Goal: Task Accomplishment & Management: Manage account settings

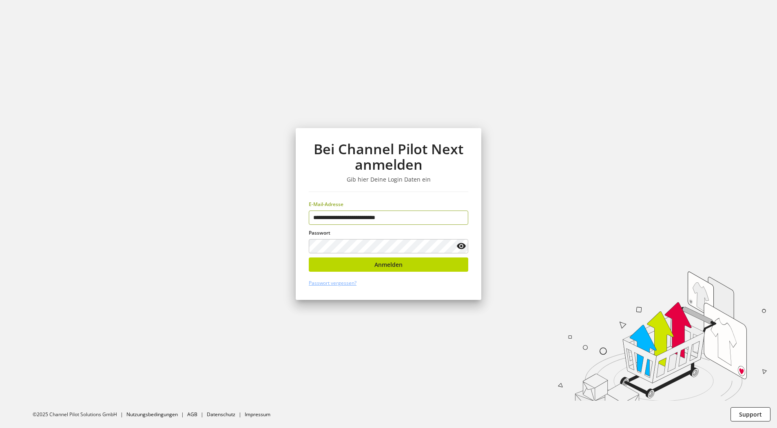
type input "**********"
click at [462, 245] on icon at bounding box center [462, 246] width 10 height 15
click at [326, 262] on button "Anmelden" at bounding box center [389, 265] width 160 height 14
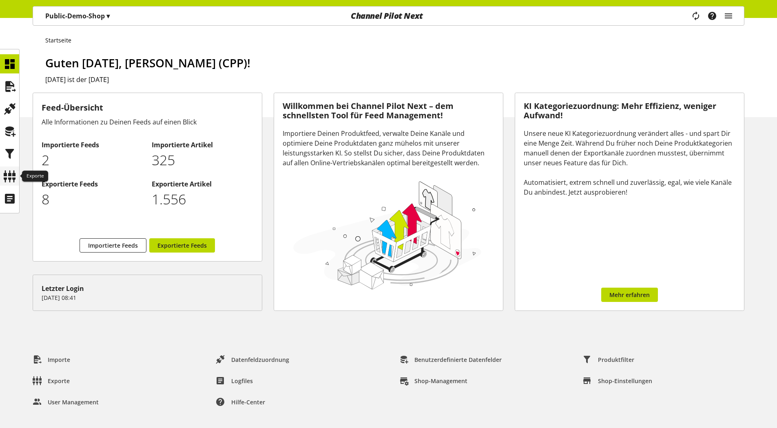
click at [8, 176] on icon at bounding box center [9, 176] width 13 height 16
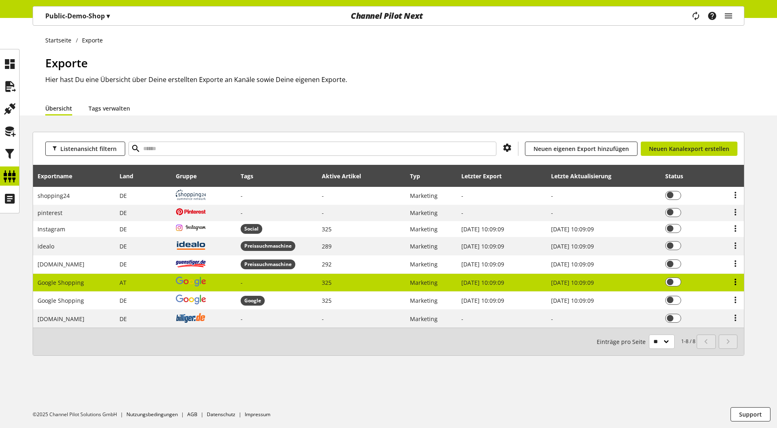
click at [737, 282] on icon at bounding box center [736, 282] width 10 height 15
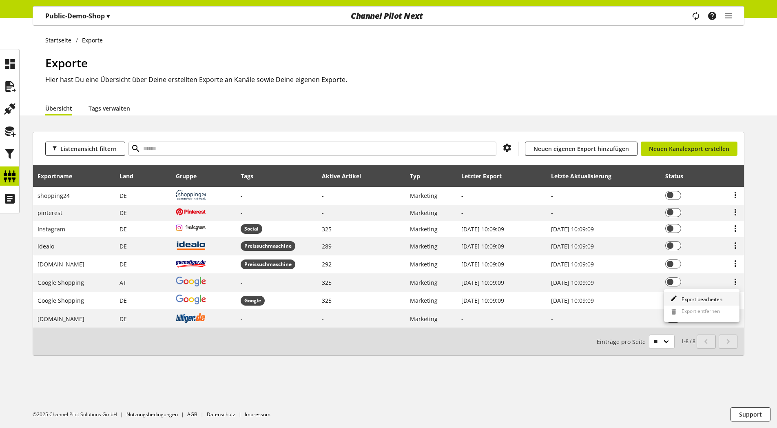
click at [709, 297] on span "Export bearbeiten" at bounding box center [701, 299] width 44 height 7
select select "********"
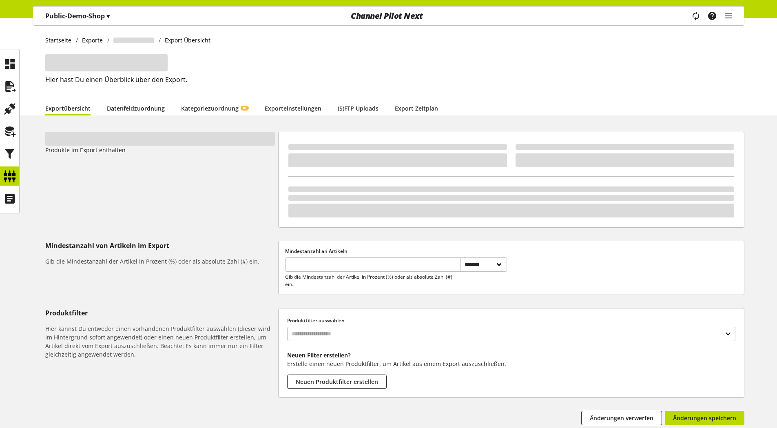
click at [140, 109] on link "Datenfeldzuordnung" at bounding box center [136, 108] width 58 height 9
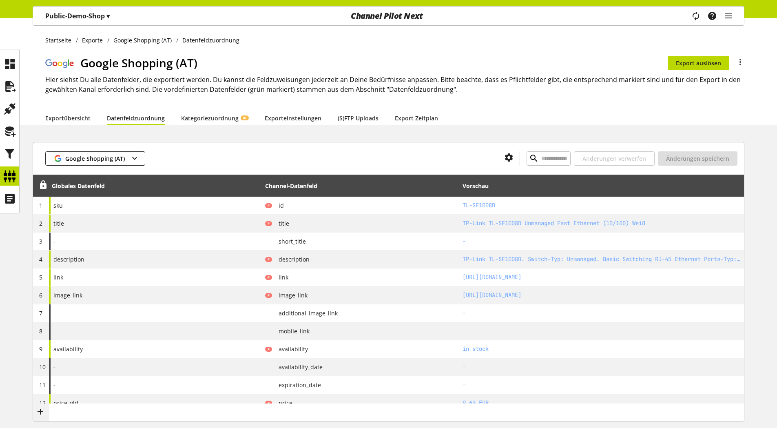
type input "**********"
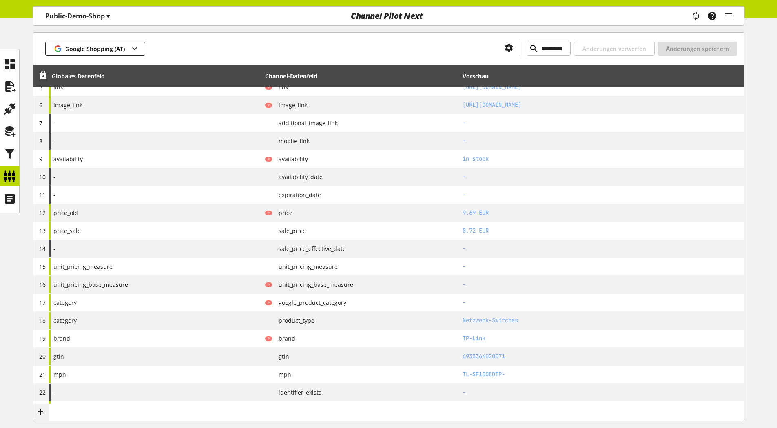
scroll to position [245, 0]
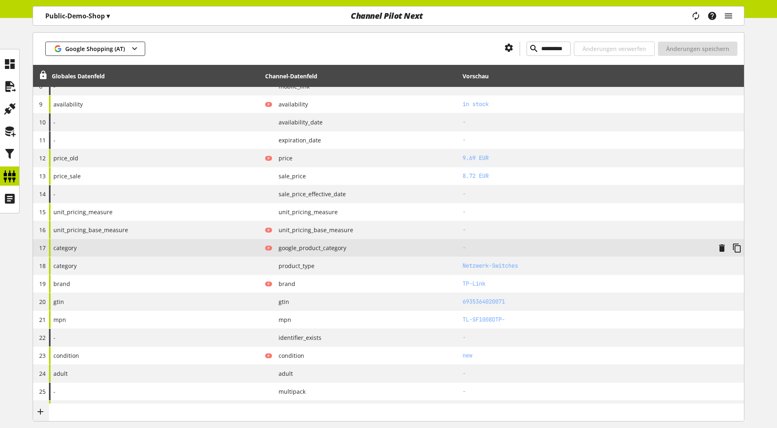
click at [125, 249] on div "category" at bounding box center [155, 248] width 213 height 18
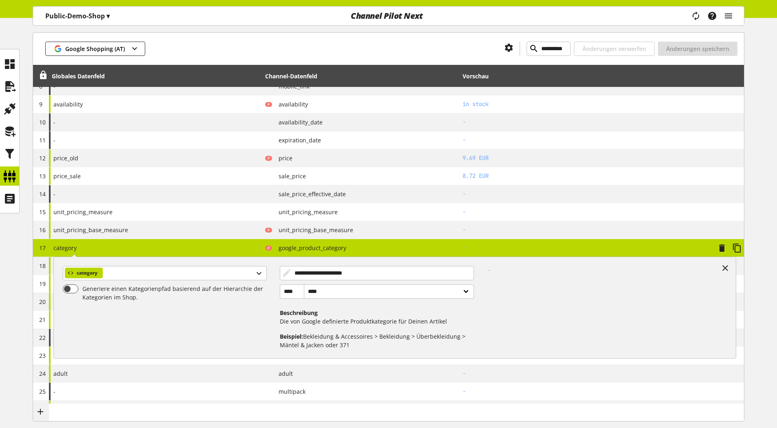
click at [125, 249] on div "**********" at bounding box center [155, 248] width 213 height 18
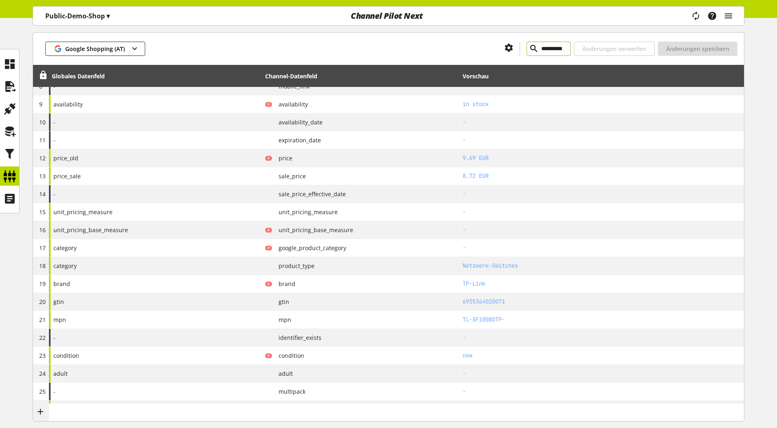
drag, startPoint x: 533, startPoint y: 51, endPoint x: 496, endPoint y: 48, distance: 36.4
click at [527, 48] on div "**********" at bounding box center [549, 49] width 44 height 14
click at [529, 49] on icon at bounding box center [534, 48] width 10 height 15
type input "******"
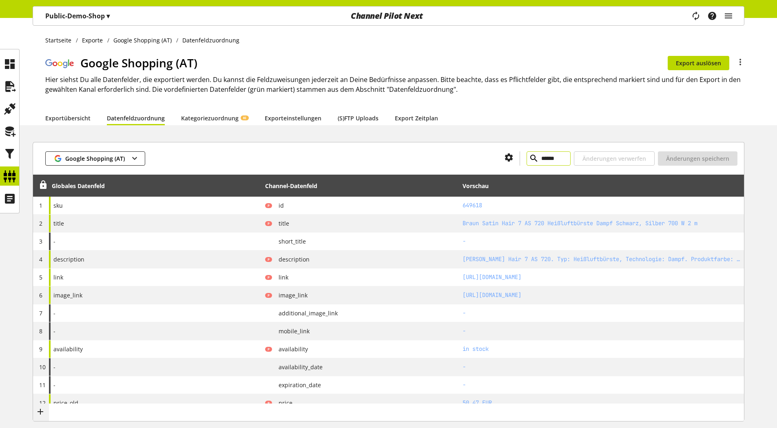
click at [529, 158] on icon at bounding box center [534, 158] width 10 height 15
click at [210, 114] on link "Kategoriezuordnung KI" at bounding box center [214, 118] width 67 height 9
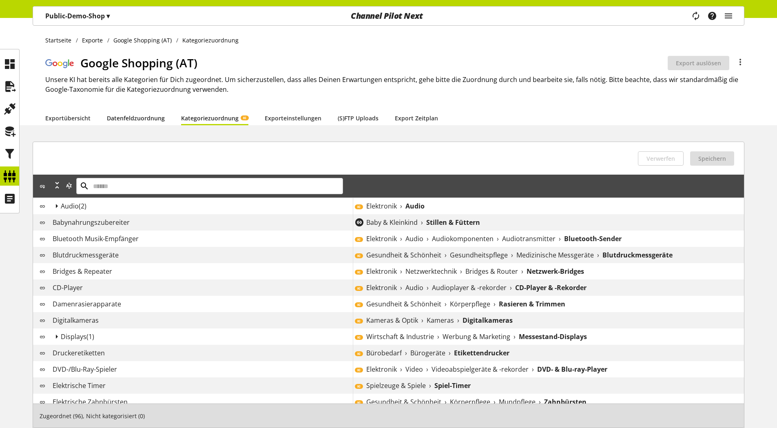
click at [132, 116] on link "Datenfeldzuordnung" at bounding box center [136, 118] width 58 height 9
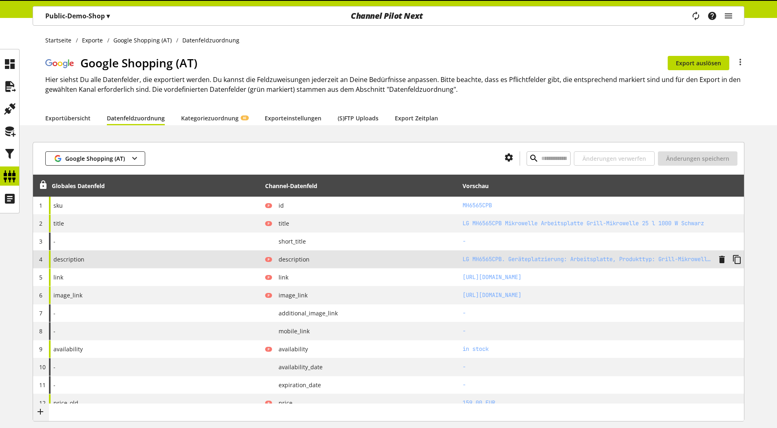
type input "*********"
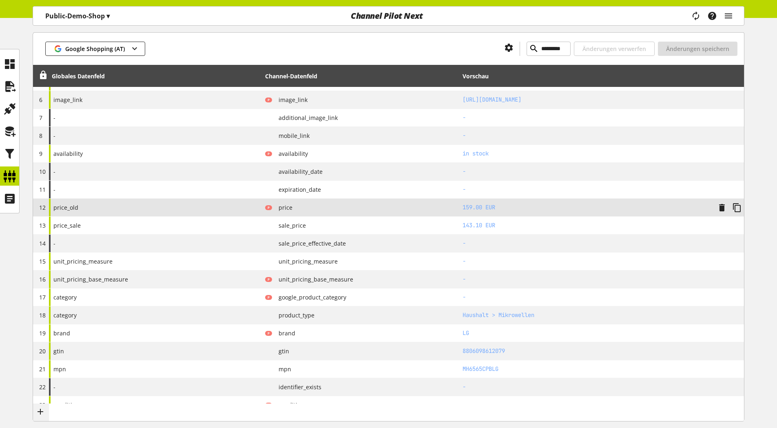
scroll to position [286, 0]
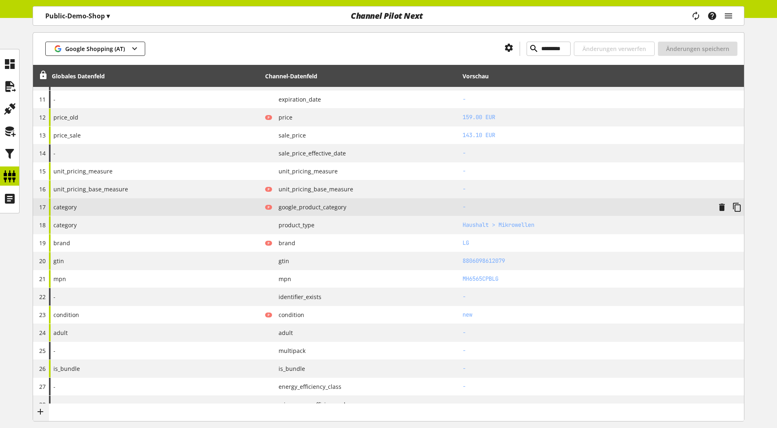
click at [62, 203] on span "category" at bounding box center [64, 207] width 23 height 9
click at [78, 207] on div "category" at bounding box center [155, 207] width 213 height 18
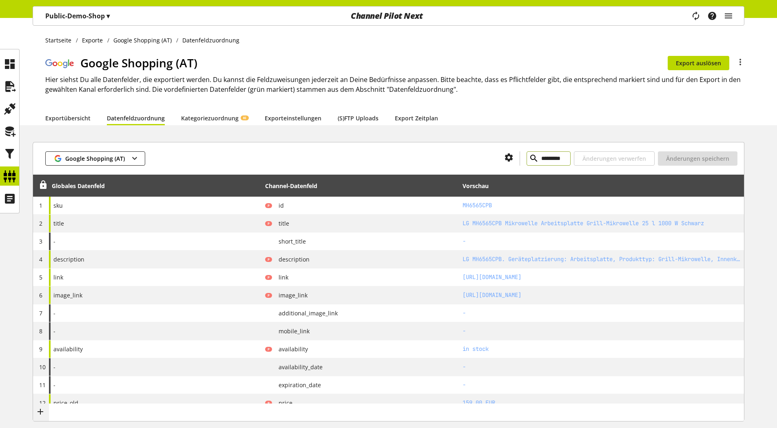
drag, startPoint x: 533, startPoint y: 160, endPoint x: 488, endPoint y: 156, distance: 45.0
click at [527, 156] on div "*********" at bounding box center [549, 158] width 44 height 14
click at [529, 158] on icon at bounding box center [534, 158] width 10 height 15
type input "********"
click at [529, 155] on icon at bounding box center [534, 158] width 10 height 15
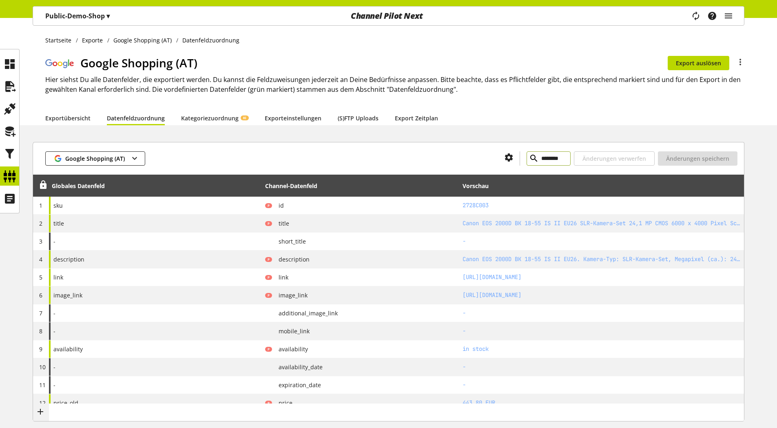
drag, startPoint x: 543, startPoint y: 164, endPoint x: 480, endPoint y: 157, distance: 63.6
click at [520, 157] on div "******** Änderungen verwerfen Änderungen speichern" at bounding box center [629, 158] width 218 height 14
click at [8, 130] on icon at bounding box center [9, 131] width 13 height 16
click at [7, 158] on icon at bounding box center [9, 154] width 13 height 16
click at [529, 158] on icon at bounding box center [534, 158] width 10 height 15
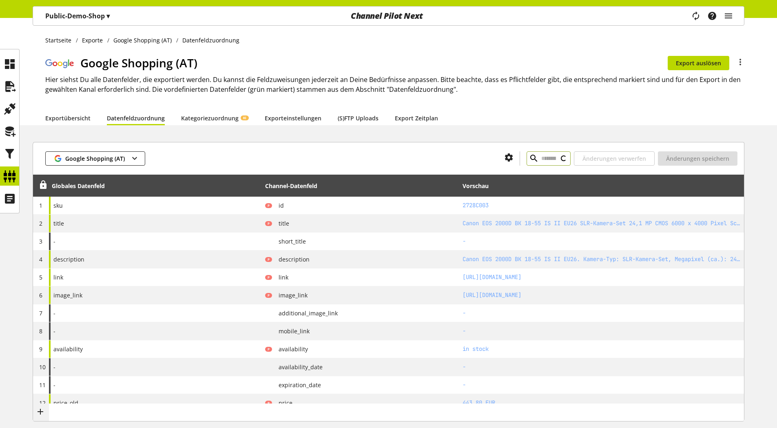
type input "**********"
drag, startPoint x: 553, startPoint y: 158, endPoint x: 496, endPoint y: 157, distance: 56.7
click at [527, 157] on div "**********" at bounding box center [549, 158] width 44 height 14
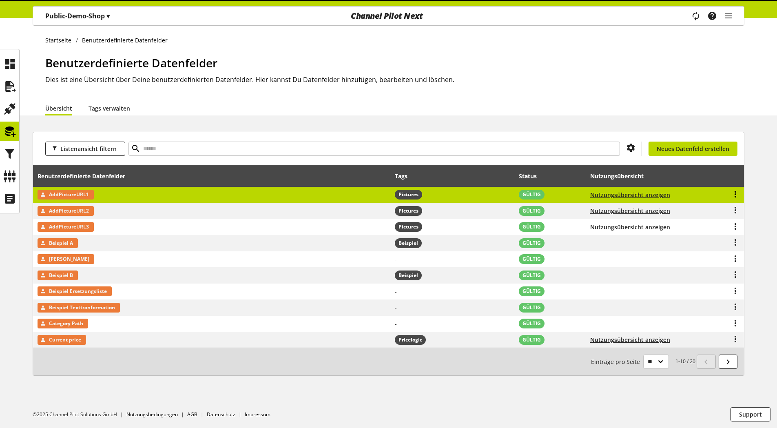
click at [736, 192] on icon at bounding box center [736, 194] width 10 height 15
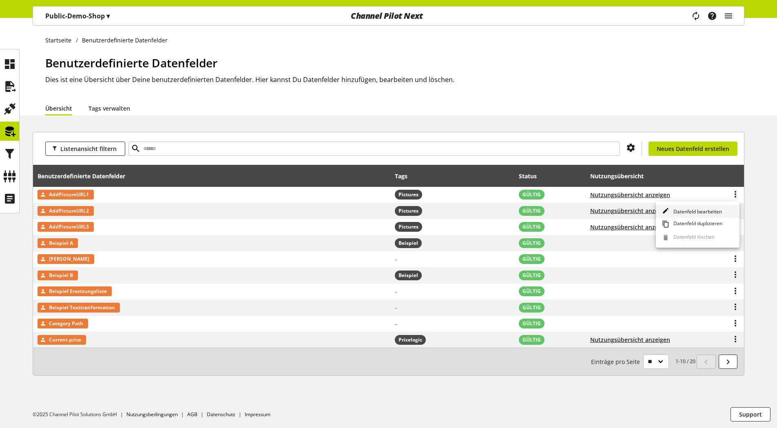
click at [699, 213] on span "Datenfeld bearbeiten" at bounding box center [697, 211] width 52 height 7
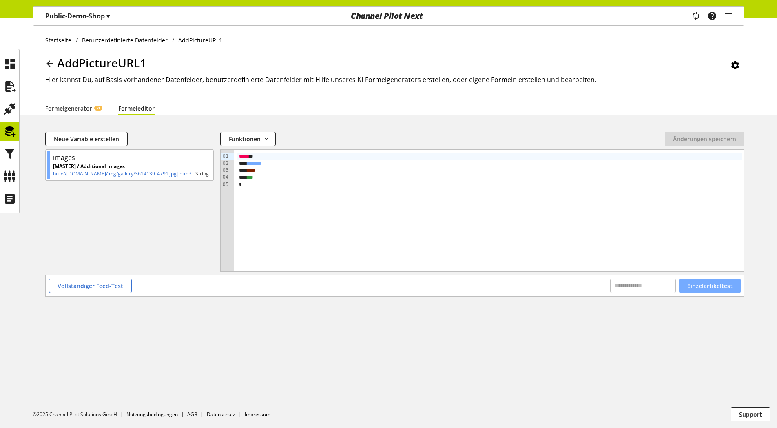
click at [709, 286] on span "Einzelartikeltest" at bounding box center [710, 286] width 45 height 9
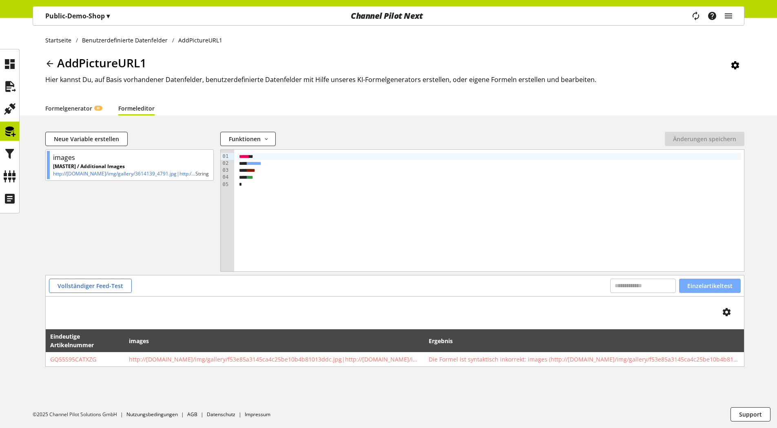
click at [707, 284] on span "Einzelartikeltest" at bounding box center [710, 286] width 45 height 9
click at [8, 129] on icon at bounding box center [9, 131] width 13 height 16
drag, startPoint x: 726, startPoint y: 288, endPoint x: 680, endPoint y: 290, distance: 45.8
click at [725, 288] on span "Einzelartikeltest" at bounding box center [710, 286] width 45 height 9
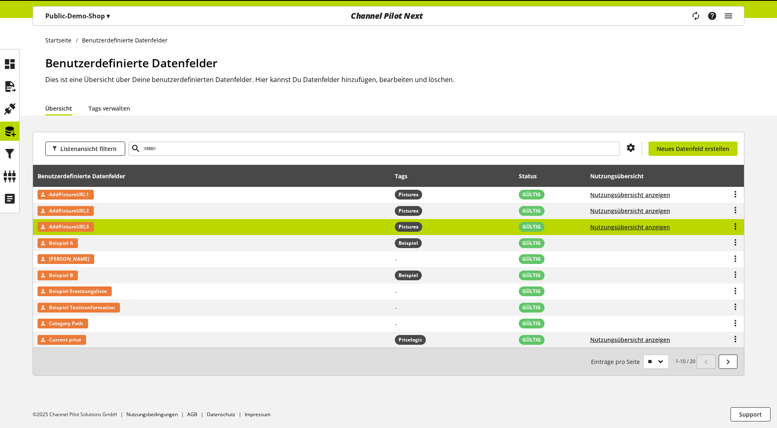
click at [735, 227] on icon at bounding box center [736, 226] width 10 height 15
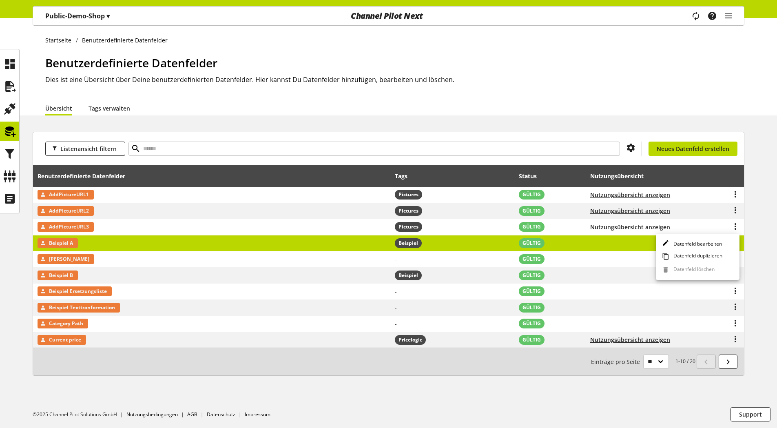
click at [717, 242] on span "Datenfeld bearbeiten" at bounding box center [697, 243] width 52 height 7
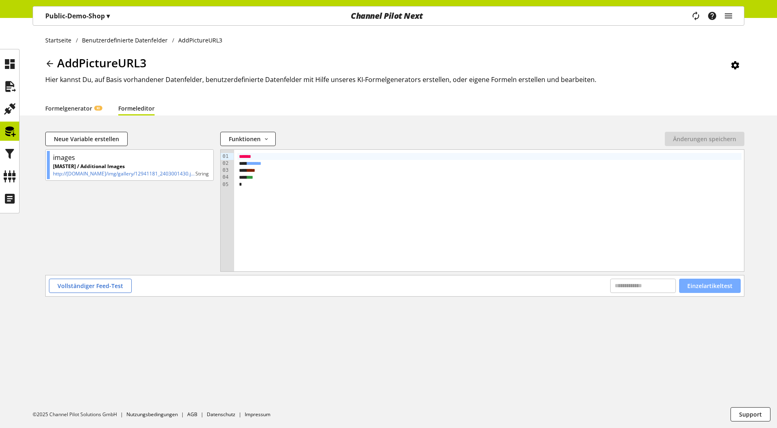
click at [734, 287] on button "Einzelartikeltest" at bounding box center [711, 286] width 62 height 14
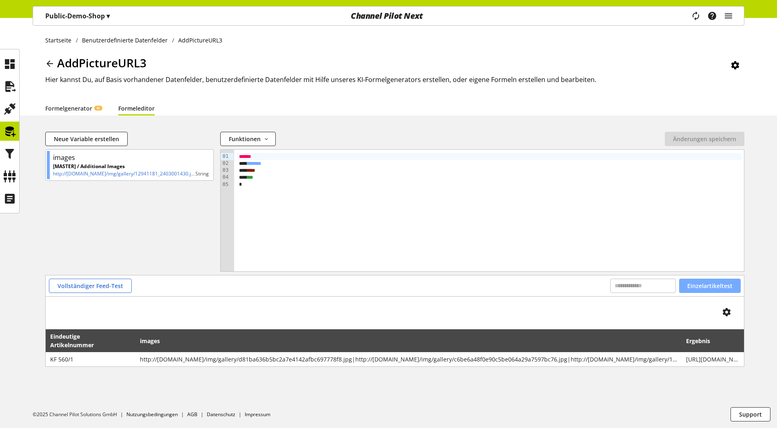
click at [715, 286] on span "Einzelartikeltest" at bounding box center [710, 286] width 45 height 9
click at [709, 284] on span "Einzelartikeltest" at bounding box center [710, 286] width 45 height 9
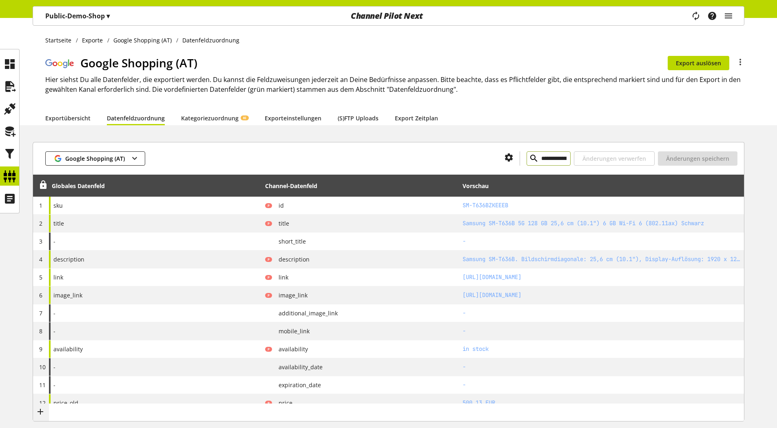
drag, startPoint x: 546, startPoint y: 159, endPoint x: 496, endPoint y: 160, distance: 50.2
click at [527, 160] on div "**********" at bounding box center [549, 158] width 44 height 14
click at [441, 155] on div at bounding box center [321, 158] width 353 height 14
drag, startPoint x: 545, startPoint y: 156, endPoint x: 488, endPoint y: 155, distance: 57.1
click at [527, 155] on div "**********" at bounding box center [549, 158] width 44 height 14
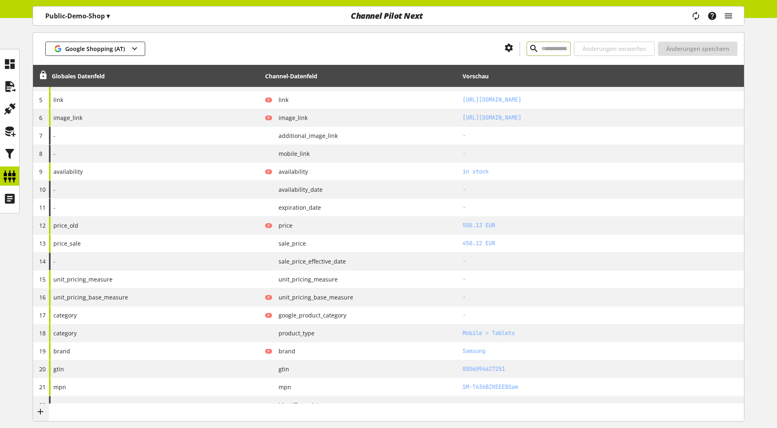
scroll to position [163, 0]
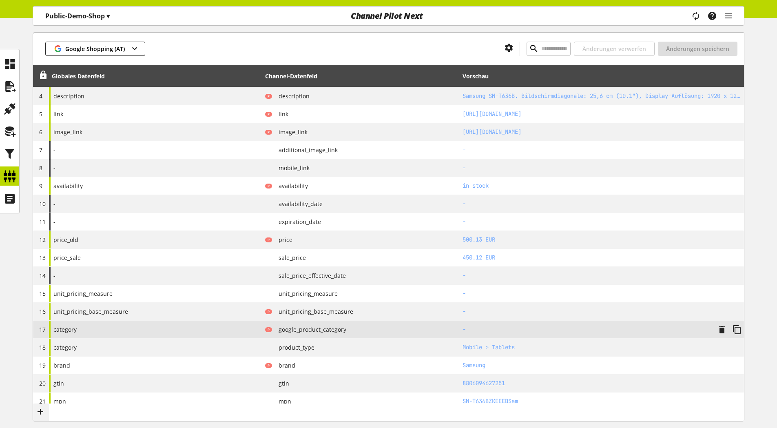
click at [67, 330] on span "category" at bounding box center [64, 329] width 23 height 9
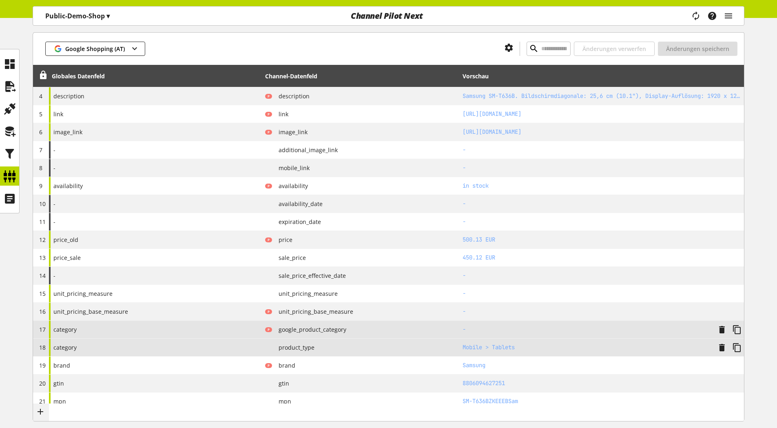
scroll to position [204, 0]
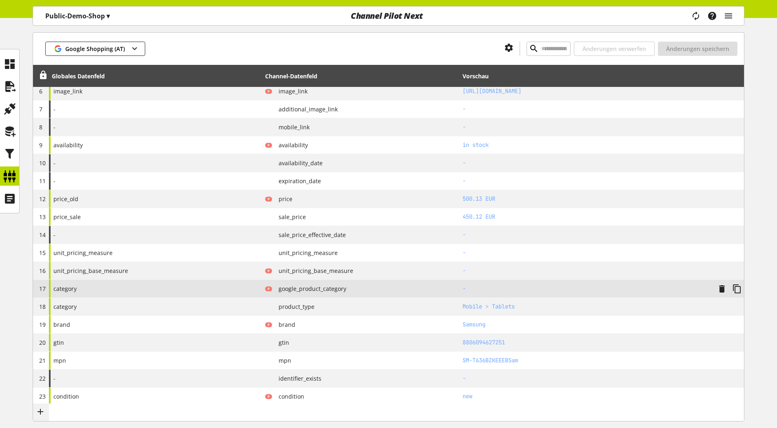
click at [60, 289] on span "category" at bounding box center [64, 288] width 23 height 9
click at [120, 289] on div "category" at bounding box center [155, 289] width 213 height 18
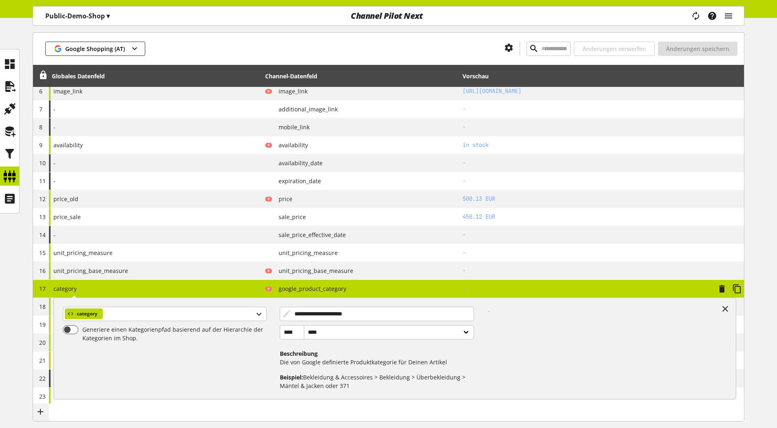
click at [62, 284] on div "**********" at bounding box center [155, 289] width 213 height 18
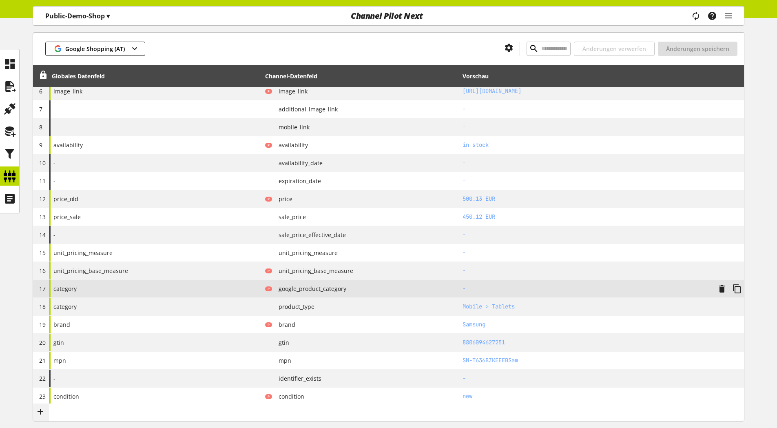
click at [325, 282] on td "P google_product_category" at bounding box center [361, 289] width 198 height 18
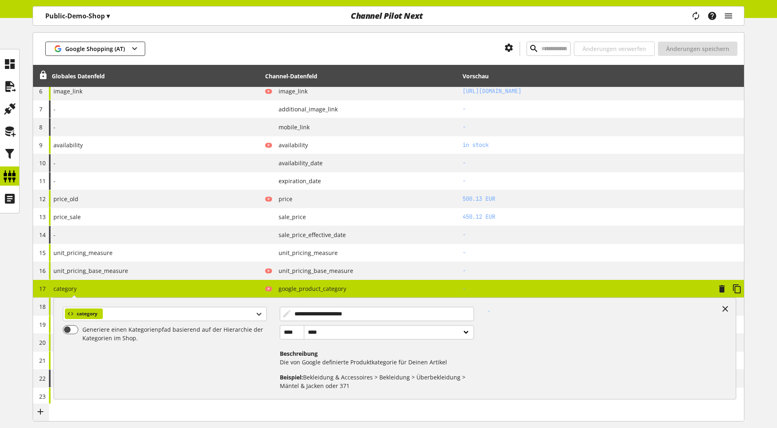
click at [452, 282] on td "P google_product_category" at bounding box center [361, 289] width 198 height 18
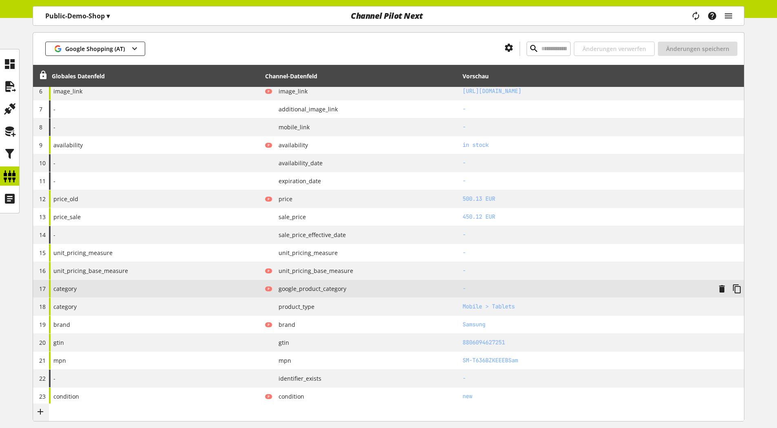
click at [522, 285] on h2 "-" at bounding box center [587, 288] width 249 height 9
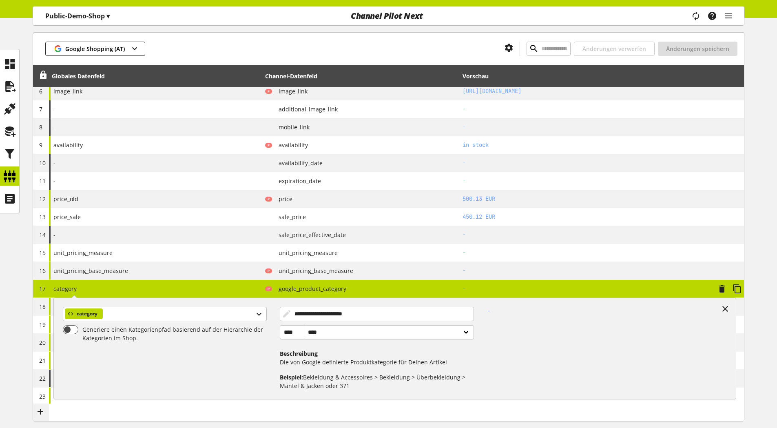
click at [194, 287] on div "**********" at bounding box center [155, 289] width 213 height 18
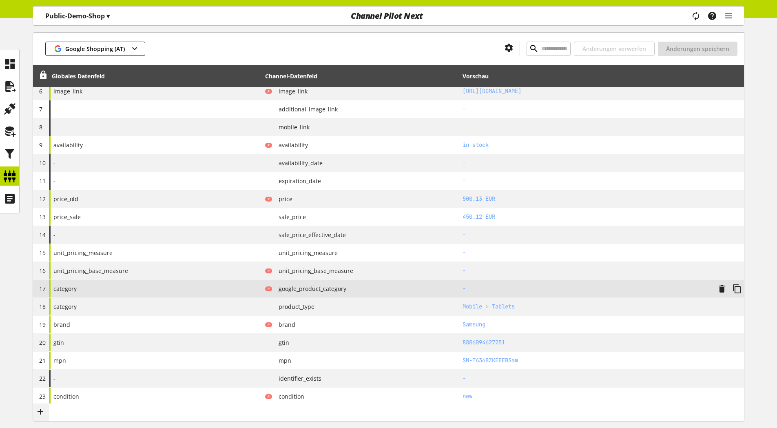
click at [122, 288] on div "category" at bounding box center [155, 289] width 213 height 18
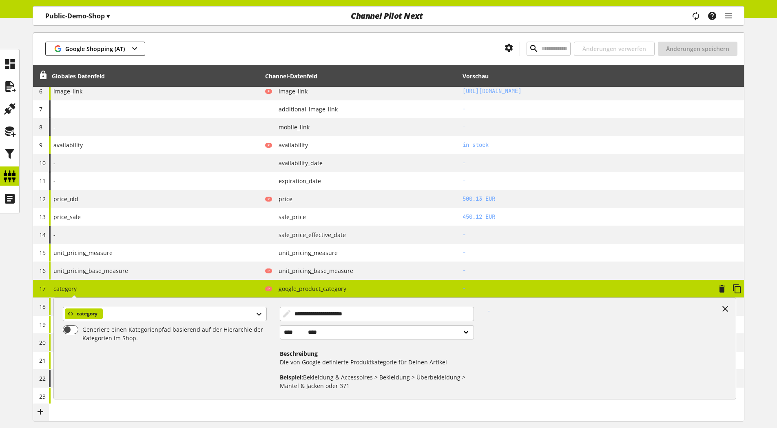
click at [63, 288] on span "category" at bounding box center [64, 289] width 23 height 8
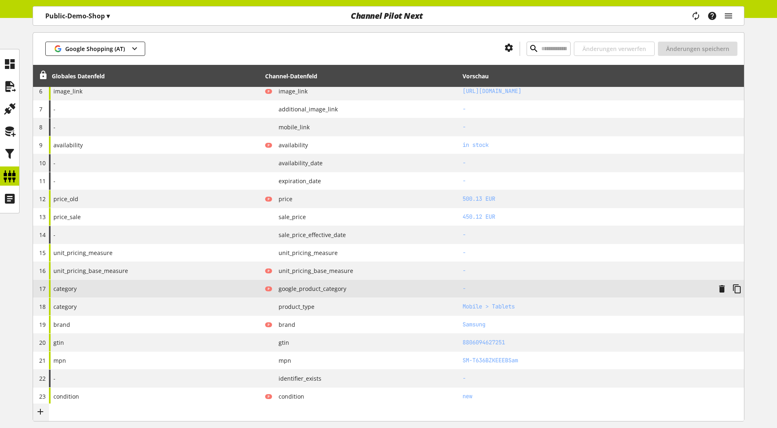
click at [69, 288] on span "category" at bounding box center [64, 288] width 23 height 9
click at [59, 288] on span "category" at bounding box center [64, 288] width 23 height 9
drag, startPoint x: 59, startPoint y: 288, endPoint x: 97, endPoint y: 297, distance: 39.4
click at [98, 297] on div "category" at bounding box center [155, 289] width 213 height 18
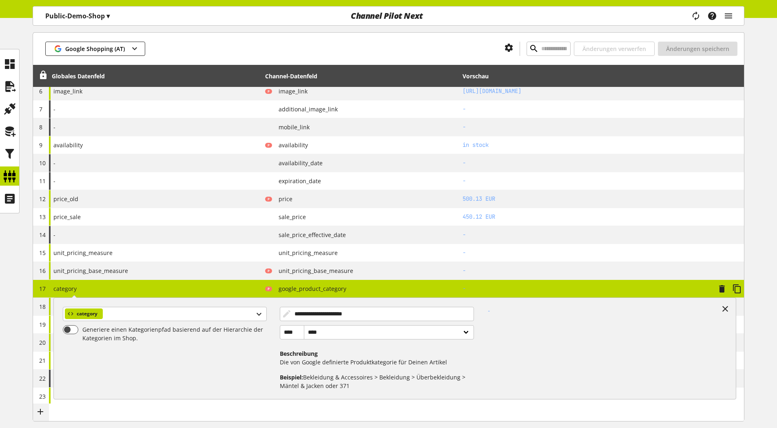
click at [67, 289] on span "category" at bounding box center [64, 289] width 23 height 8
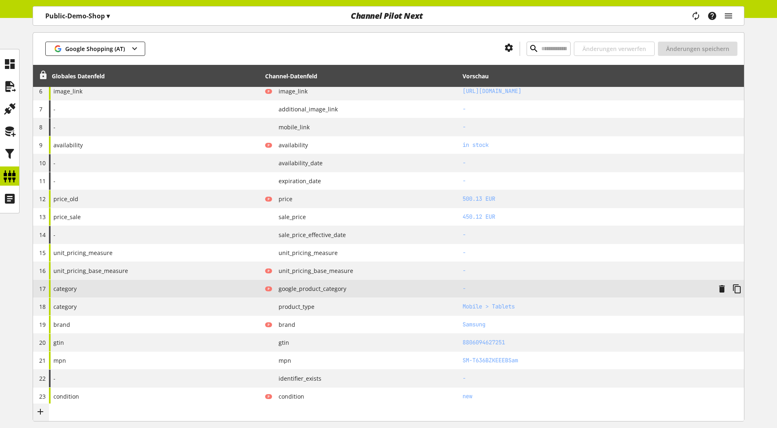
click at [38, 73] on icon at bounding box center [43, 75] width 10 height 15
click at [66, 287] on span "category" at bounding box center [64, 288] width 23 height 9
click at [42, 78] on icon at bounding box center [43, 75] width 10 height 15
click at [139, 288] on div "category" at bounding box center [155, 289] width 213 height 18
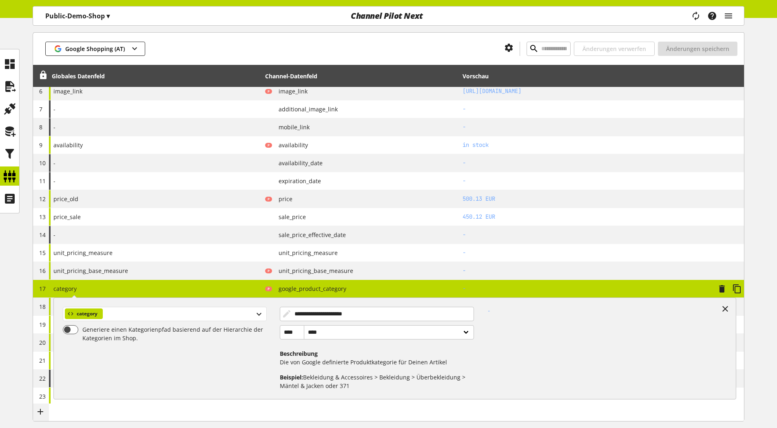
click at [87, 313] on span "category" at bounding box center [87, 314] width 21 height 10
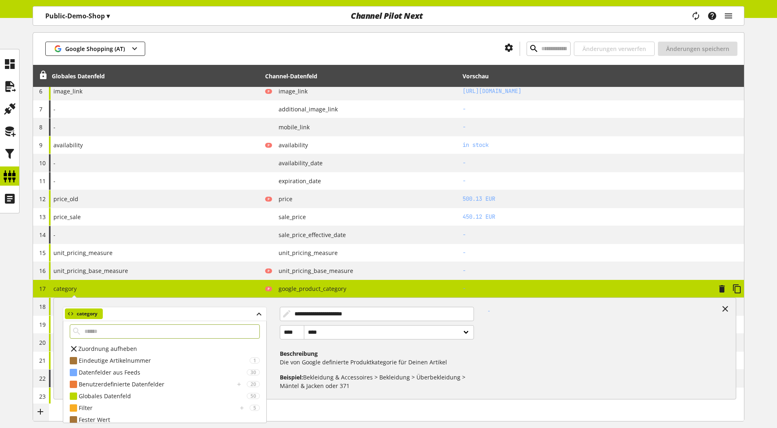
click at [87, 313] on span "category" at bounding box center [87, 314] width 21 height 10
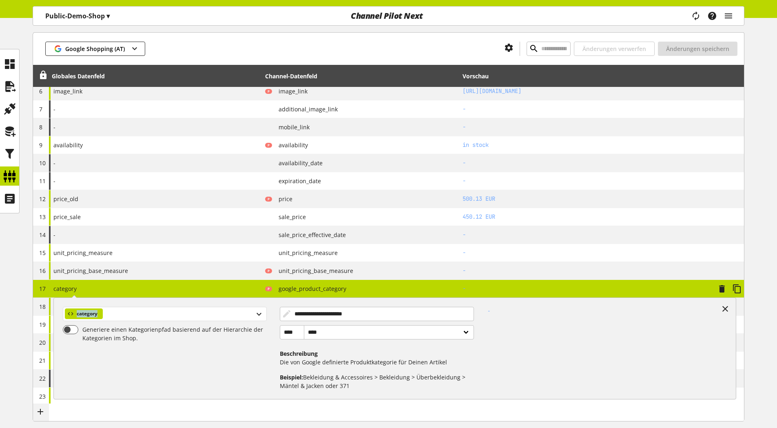
click at [87, 313] on span "category" at bounding box center [87, 314] width 21 height 10
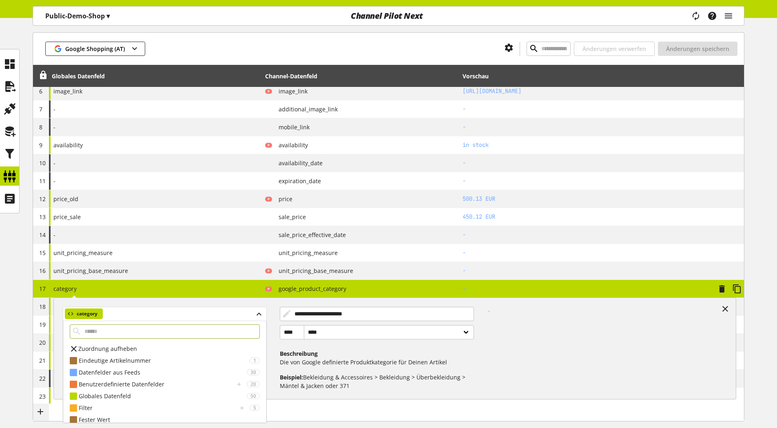
click at [87, 313] on span "category" at bounding box center [87, 314] width 21 height 10
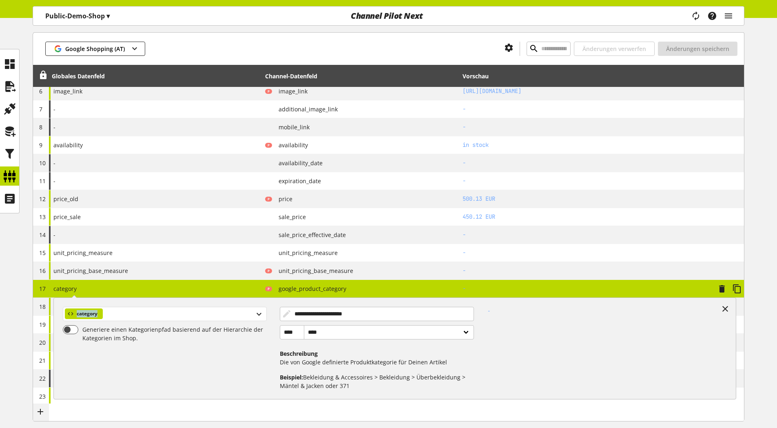
click at [87, 313] on span "category" at bounding box center [87, 314] width 21 height 10
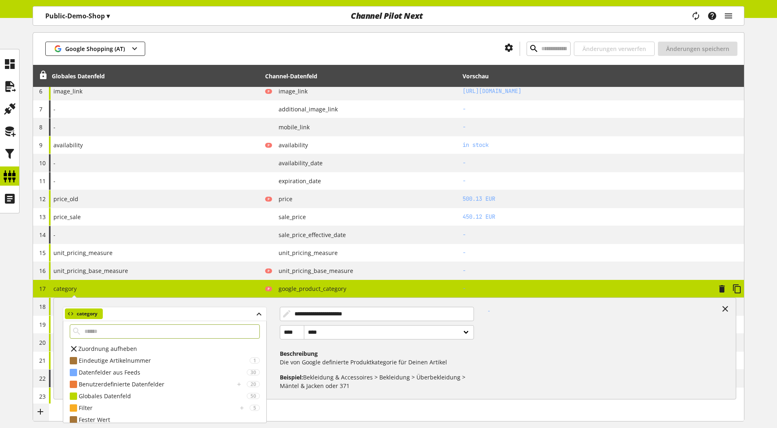
click at [87, 313] on span "category" at bounding box center [87, 314] width 21 height 10
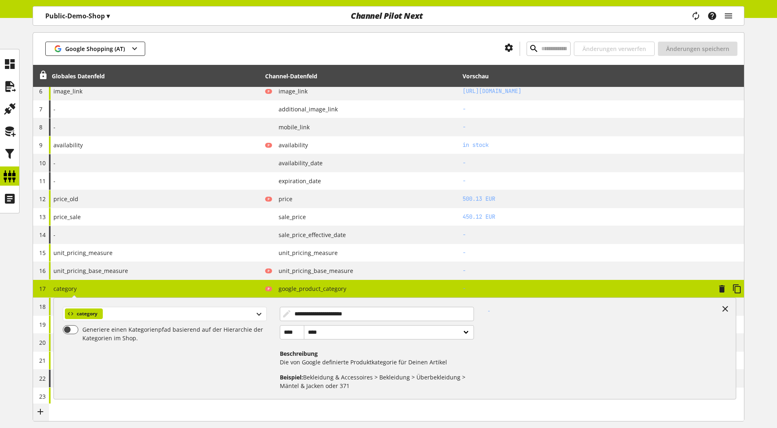
click at [87, 313] on span "category" at bounding box center [87, 314] width 21 height 10
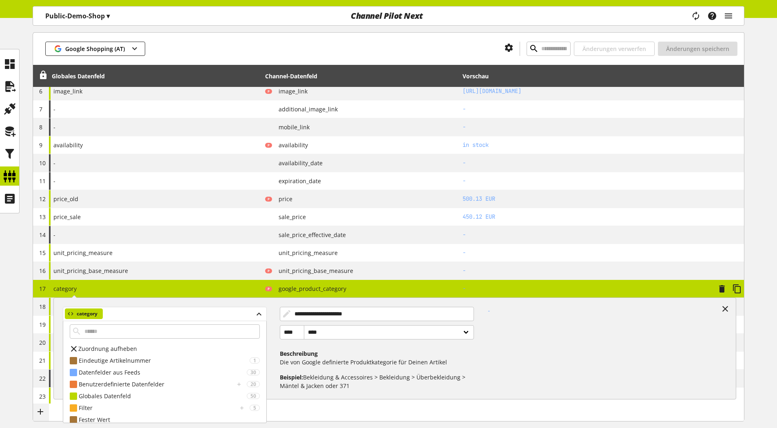
click at [87, 313] on span "category" at bounding box center [87, 314] width 21 height 10
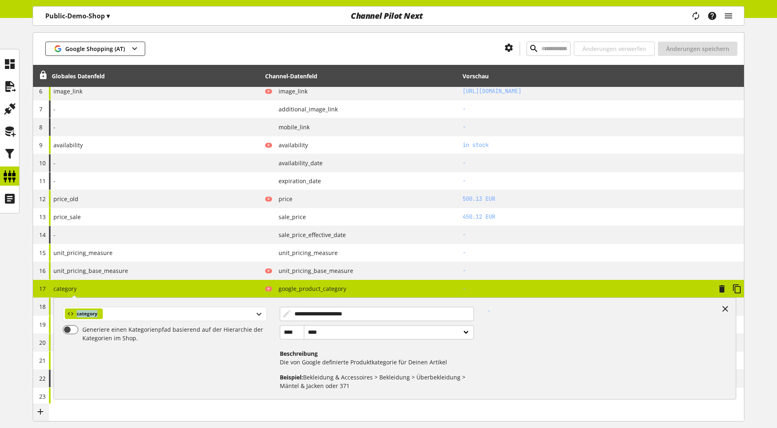
click at [87, 313] on span "category" at bounding box center [87, 314] width 21 height 10
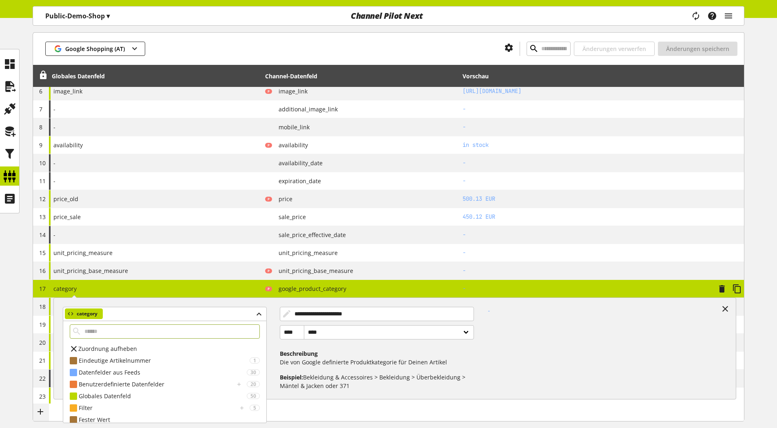
click at [88, 289] on div "**********" at bounding box center [155, 289] width 213 height 18
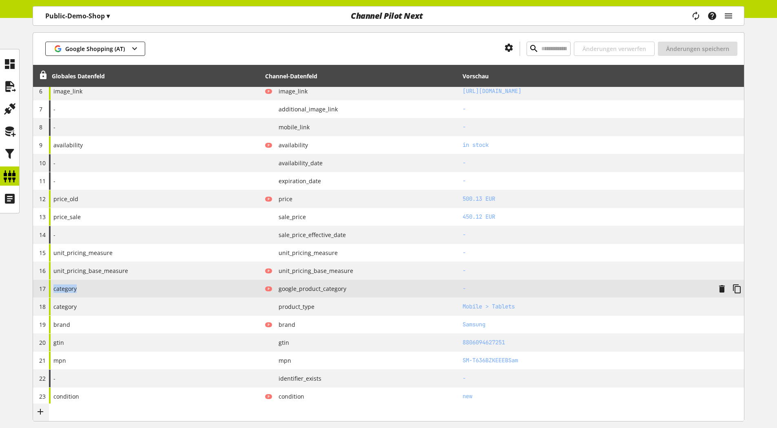
drag, startPoint x: 79, startPoint y: 289, endPoint x: 54, endPoint y: 289, distance: 24.9
click at [54, 289] on div "category" at bounding box center [155, 289] width 213 height 18
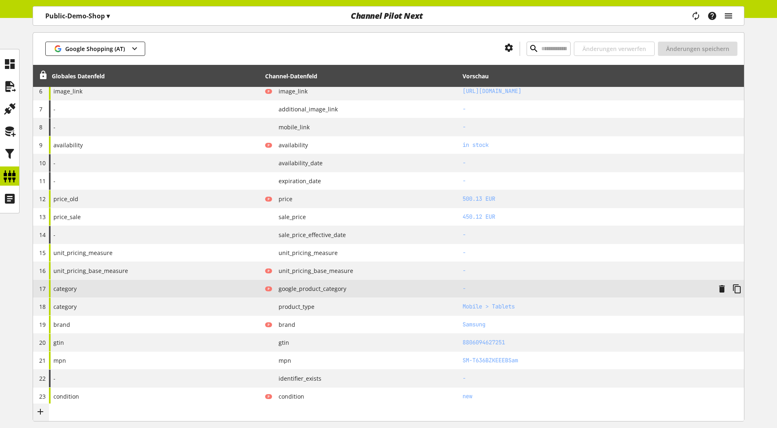
click at [729, 14] on icon "main navigation" at bounding box center [729, 16] width 10 height 15
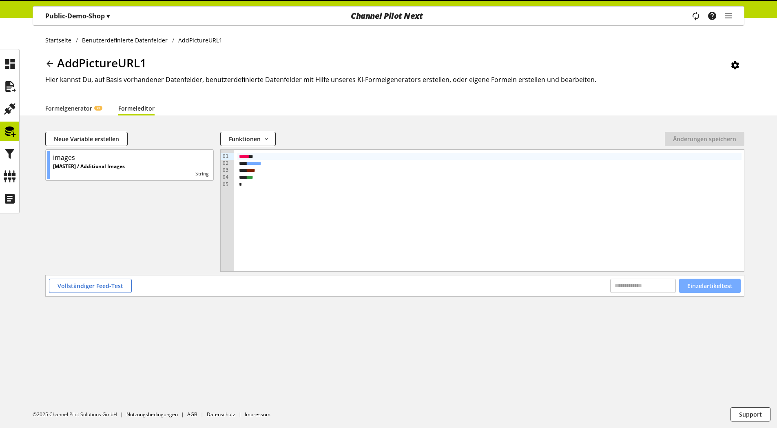
click at [726, 286] on span "Einzelartikeltest" at bounding box center [710, 286] width 45 height 9
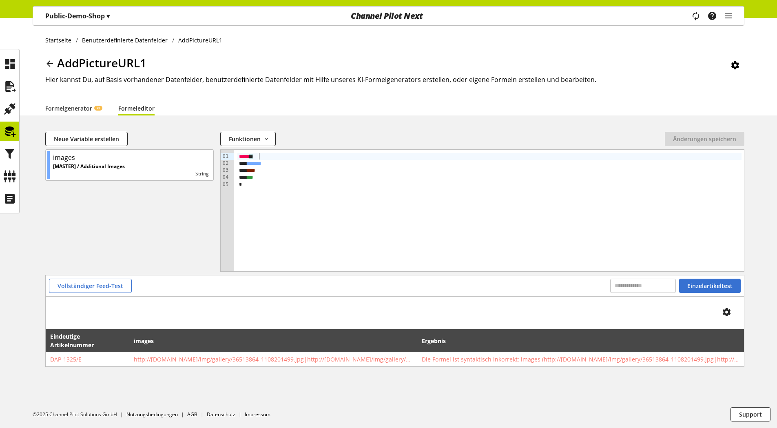
click at [266, 155] on div "***** * *" at bounding box center [490, 156] width 504 height 7
click at [713, 284] on span "Einzelartikeltest" at bounding box center [710, 286] width 45 height 9
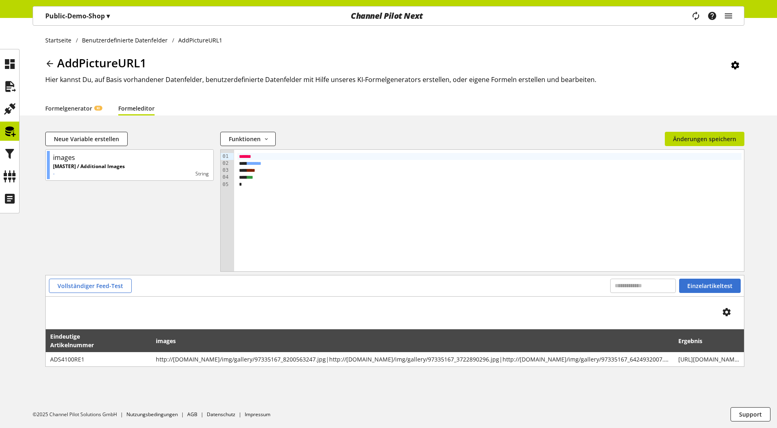
click at [698, 131] on div "Startseite Benutzerdefinierte Datenfelder AddPictureURL1 AddPictureURL1 Hier ka…" at bounding box center [388, 223] width 777 height 410
click at [698, 133] on button "Änderungen speichern" at bounding box center [705, 139] width 80 height 14
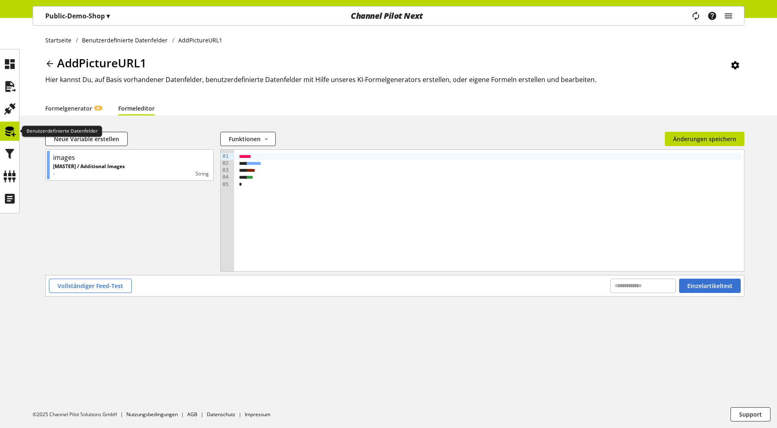
click at [13, 128] on icon at bounding box center [9, 131] width 13 height 16
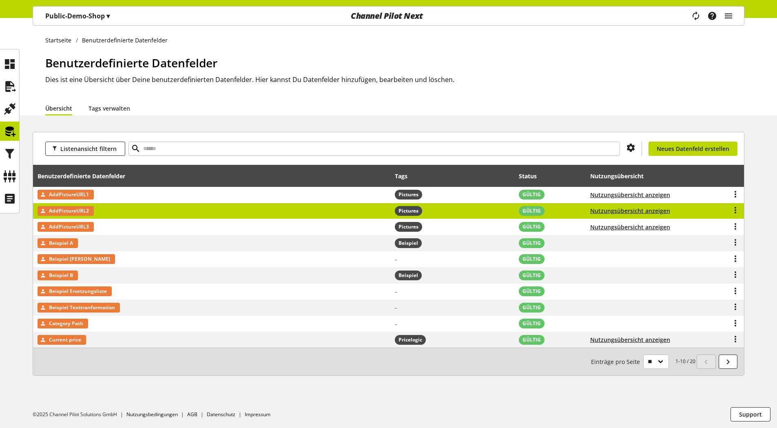
click at [728, 209] on div at bounding box center [718, 211] width 43 height 10
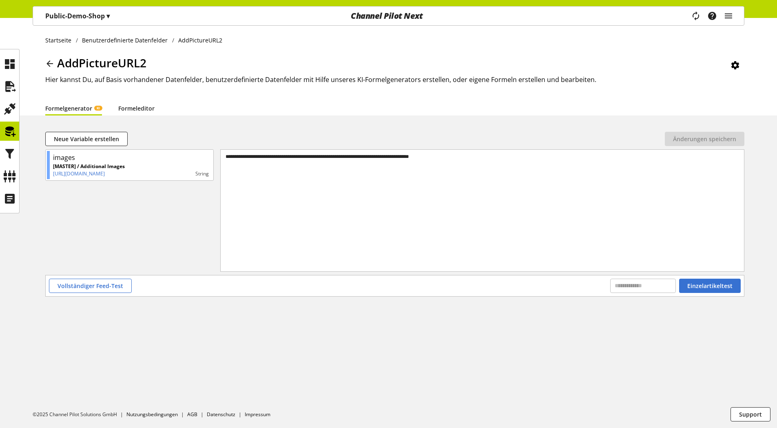
click at [133, 105] on link "Formeleditor" at bounding box center [136, 108] width 36 height 9
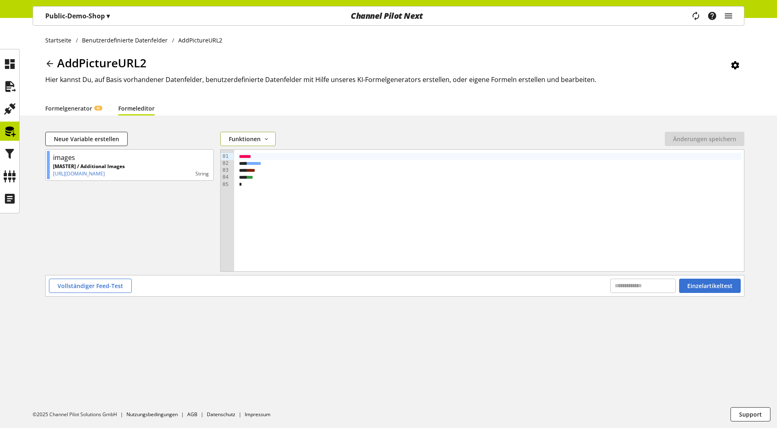
click at [252, 138] on span "Funktionen" at bounding box center [245, 139] width 32 height 9
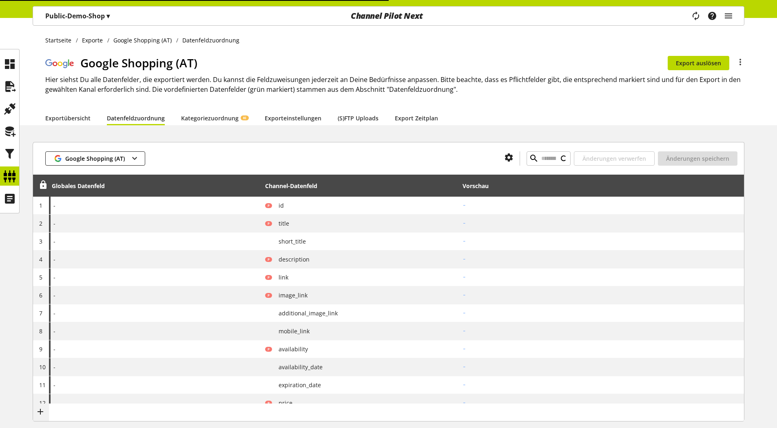
type input "******"
